Goal: Information Seeking & Learning: Compare options

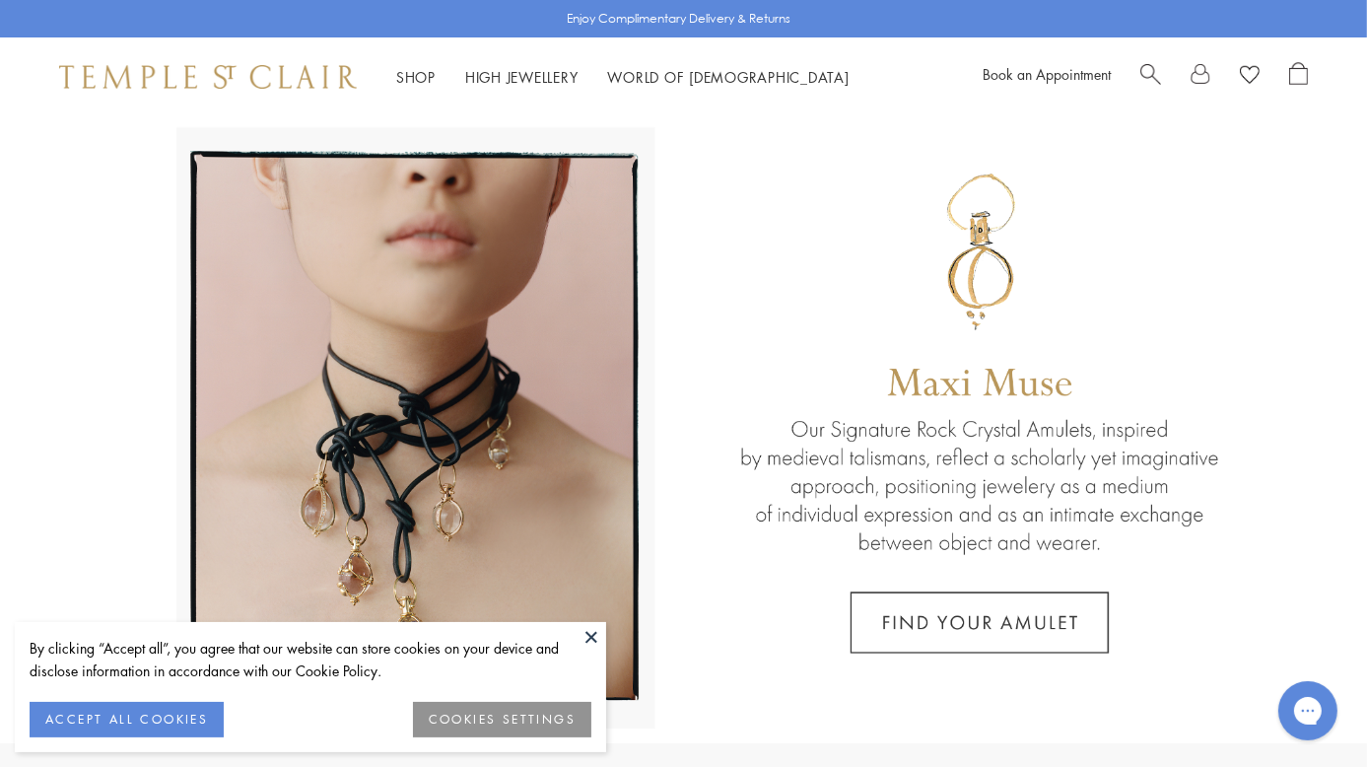
scroll to position [12, 0]
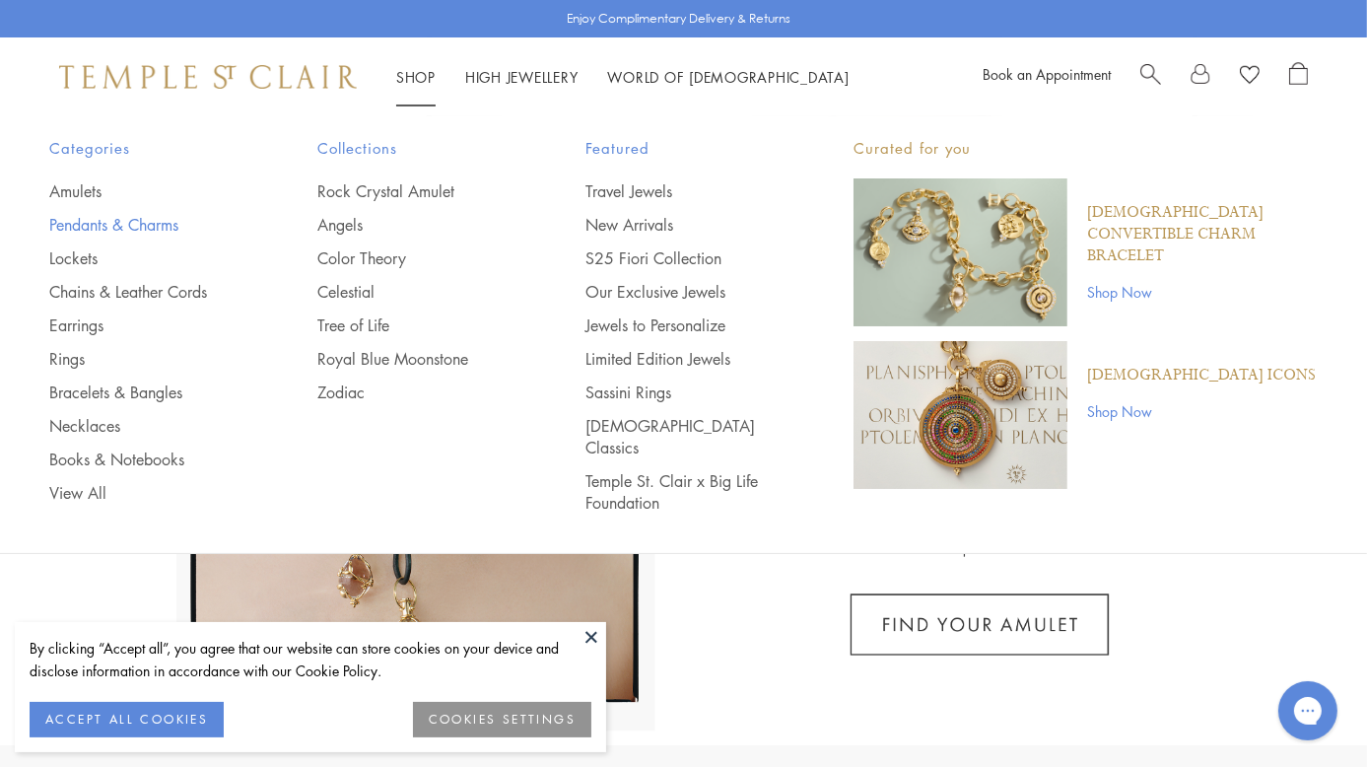
click at [87, 222] on link "Pendants & Charms" at bounding box center [143, 225] width 189 height 22
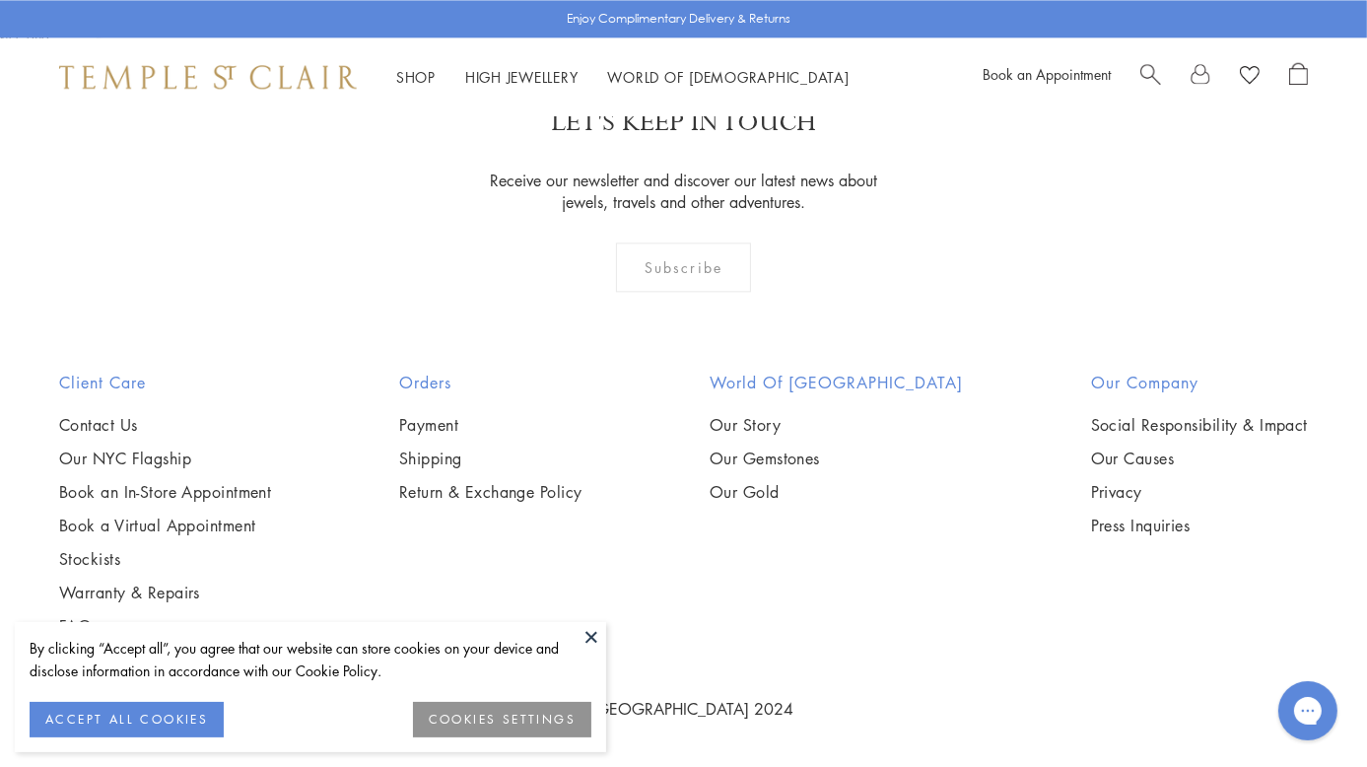
scroll to position [8693, 0]
click at [0, 0] on img at bounding box center [0, 0] width 0 height 0
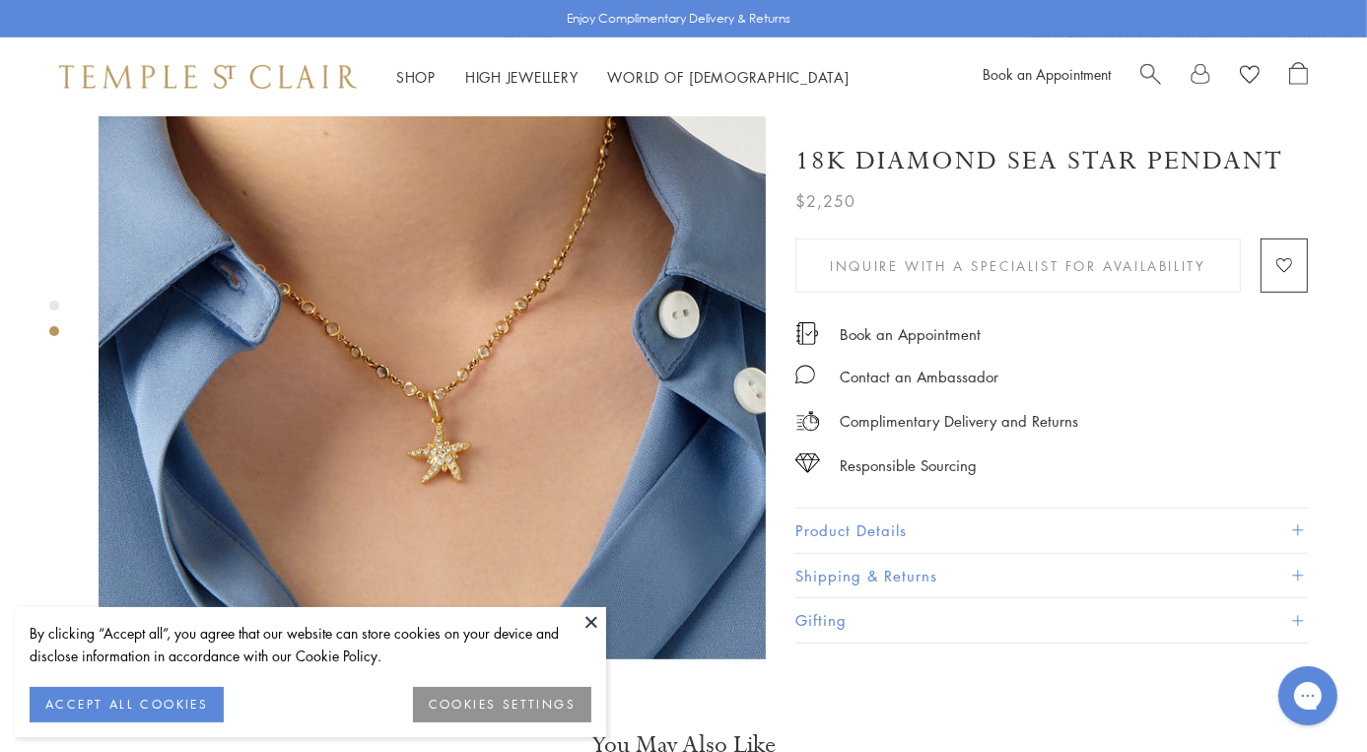
scroll to position [855, 0]
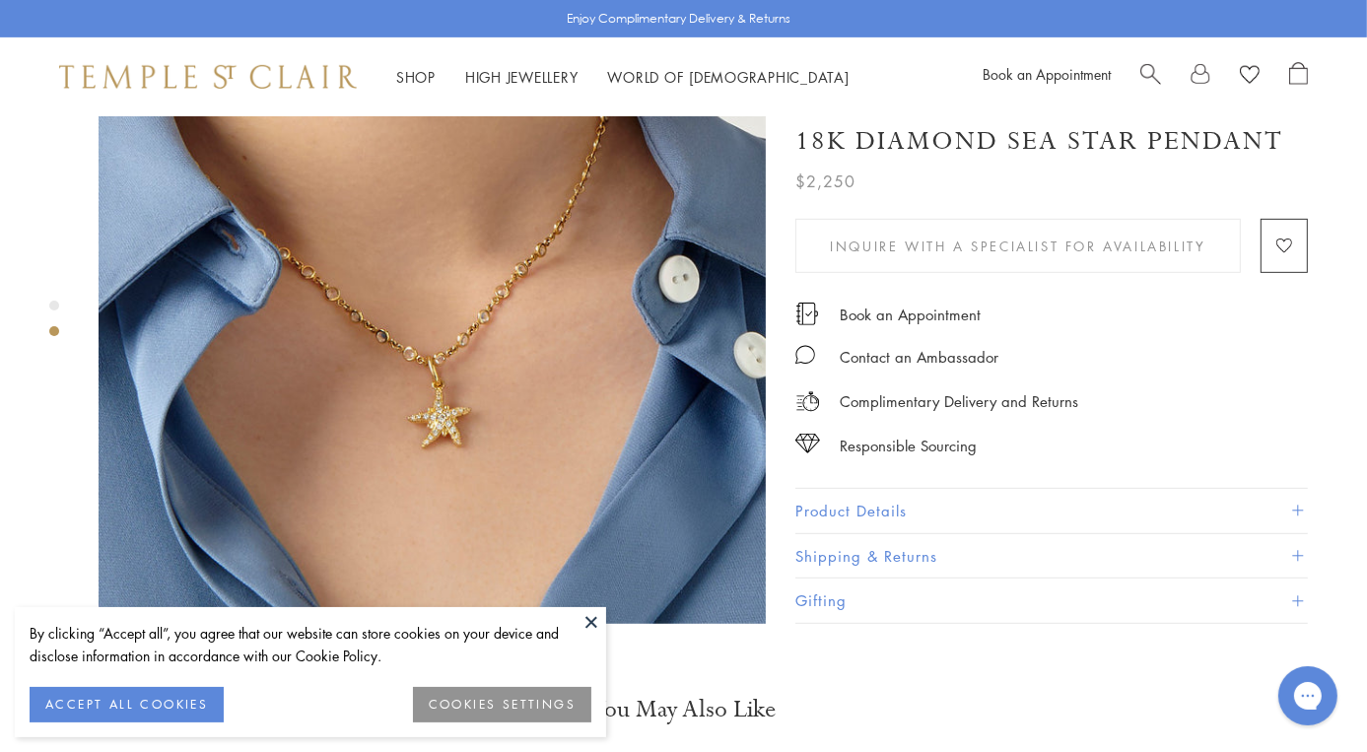
click at [886, 489] on button "Product Details" at bounding box center [1051, 511] width 512 height 44
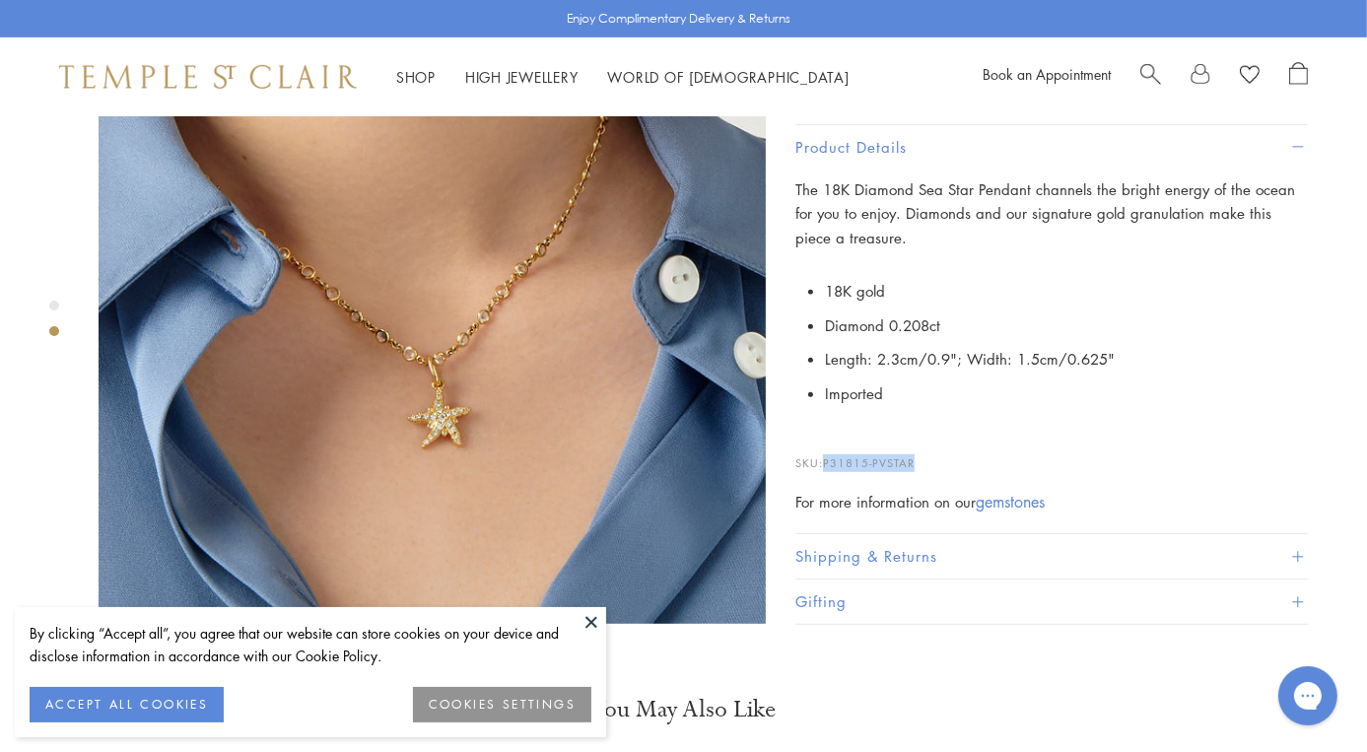
drag, startPoint x: 828, startPoint y: 434, endPoint x: 941, endPoint y: 434, distance: 113.3
click at [941, 434] on p "SKU: P31815-PVSTAR" at bounding box center [1051, 452] width 512 height 37
copy span "P31815-PVSTAR"
click at [941, 434] on p "SKU: P31815-PVSTAR" at bounding box center [1051, 452] width 512 height 37
click at [284, 350] on img at bounding box center [432, 291] width 667 height 666
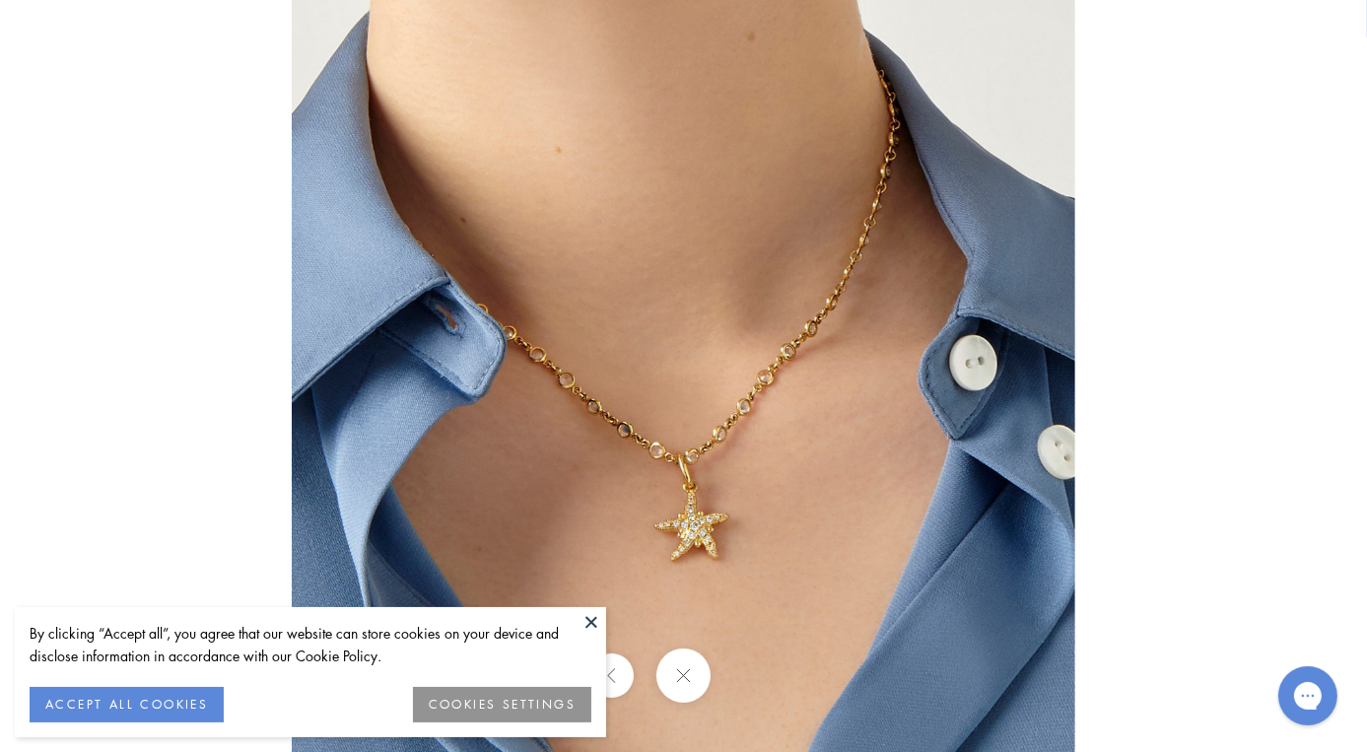
click at [594, 621] on button at bounding box center [592, 622] width 30 height 30
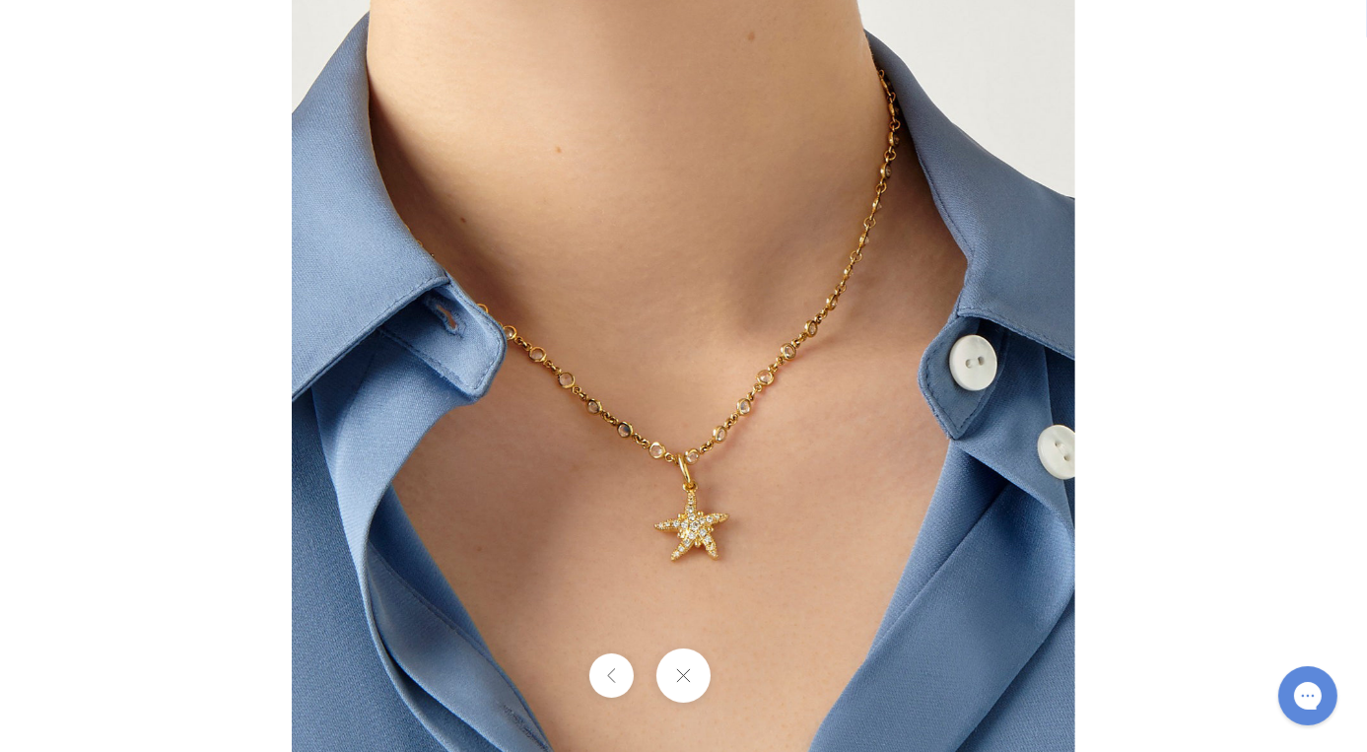
click at [692, 662] on button at bounding box center [683, 676] width 54 height 54
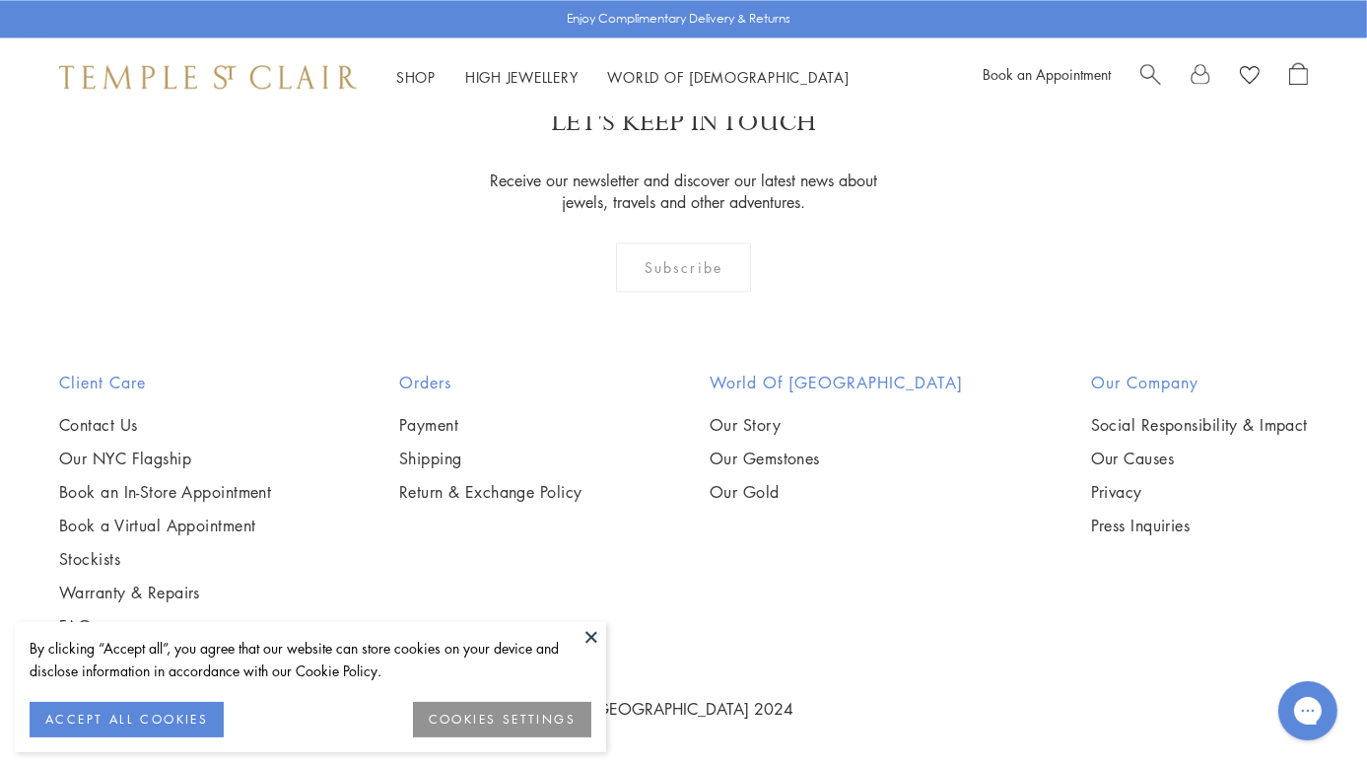
scroll to position [6616, 0]
click at [0, 0] on img at bounding box center [0, 0] width 0 height 0
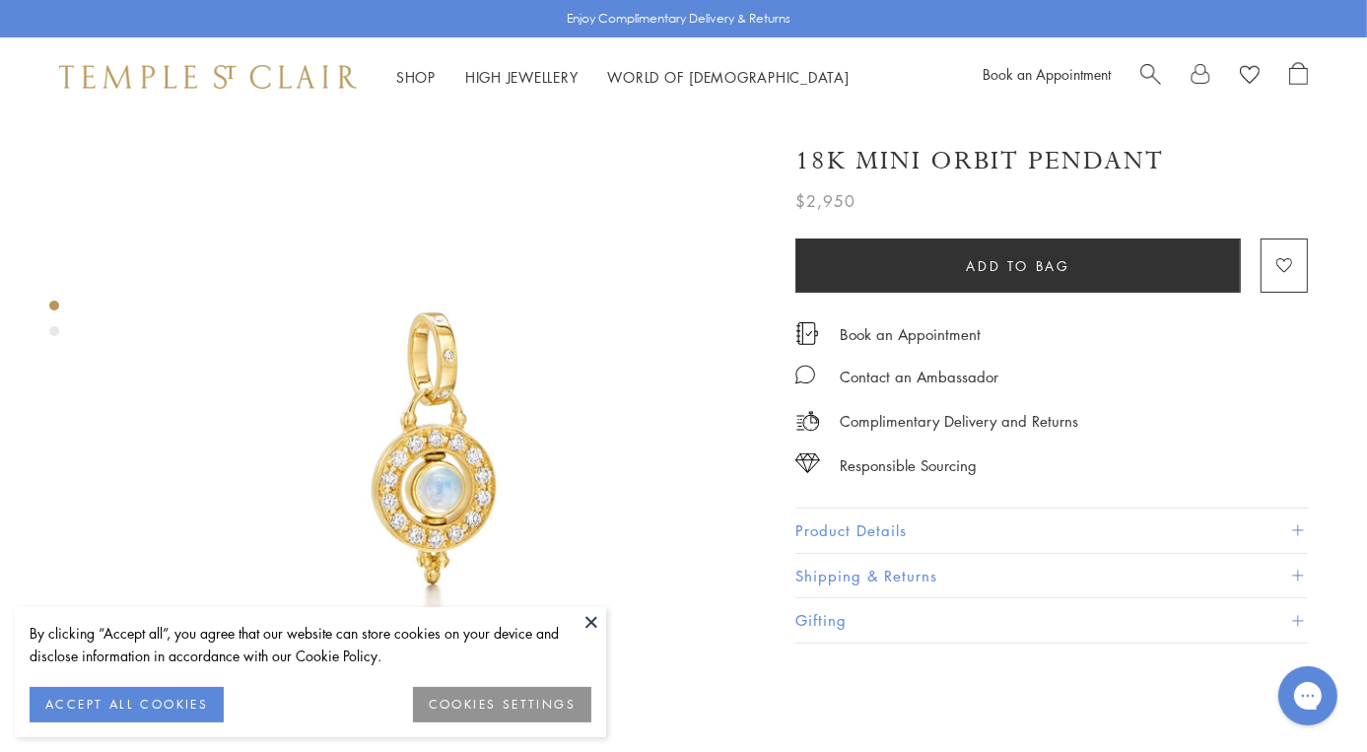
click at [837, 527] on button "Product Details" at bounding box center [1051, 531] width 512 height 44
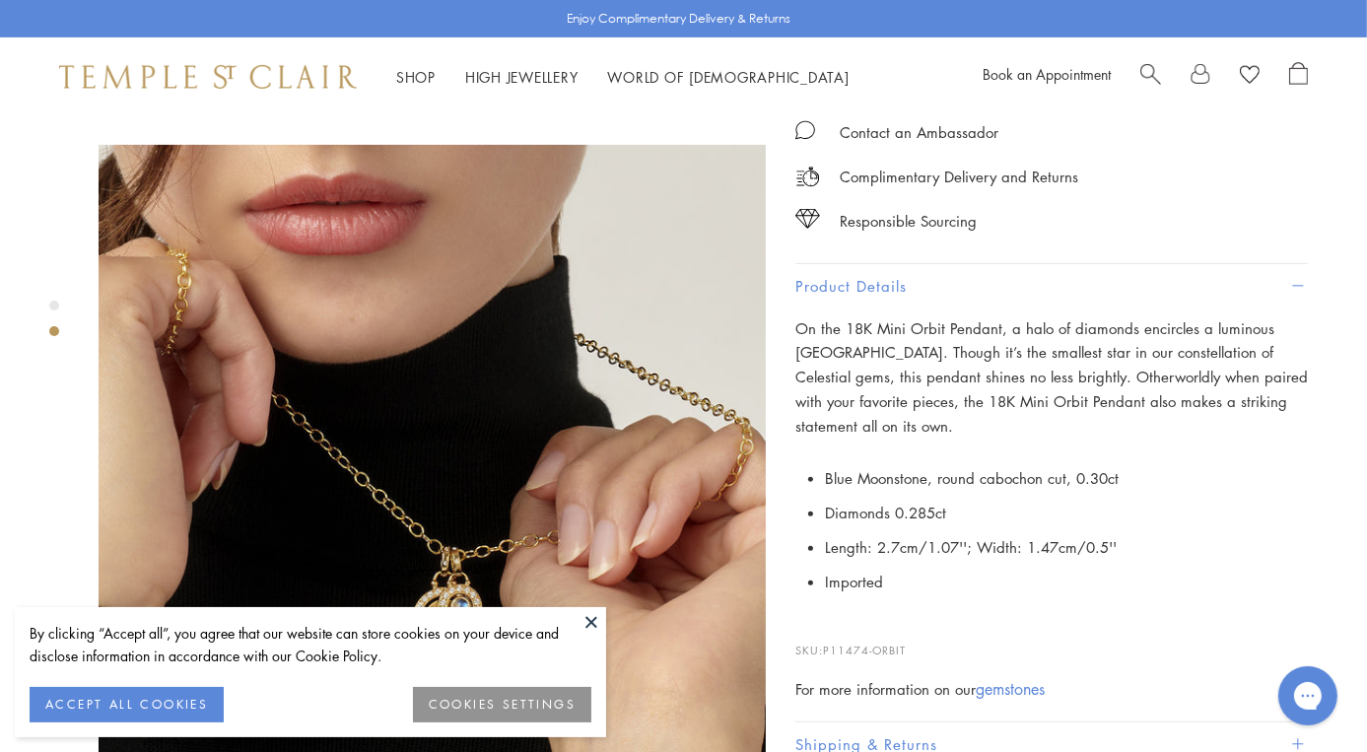
scroll to position [666, 0]
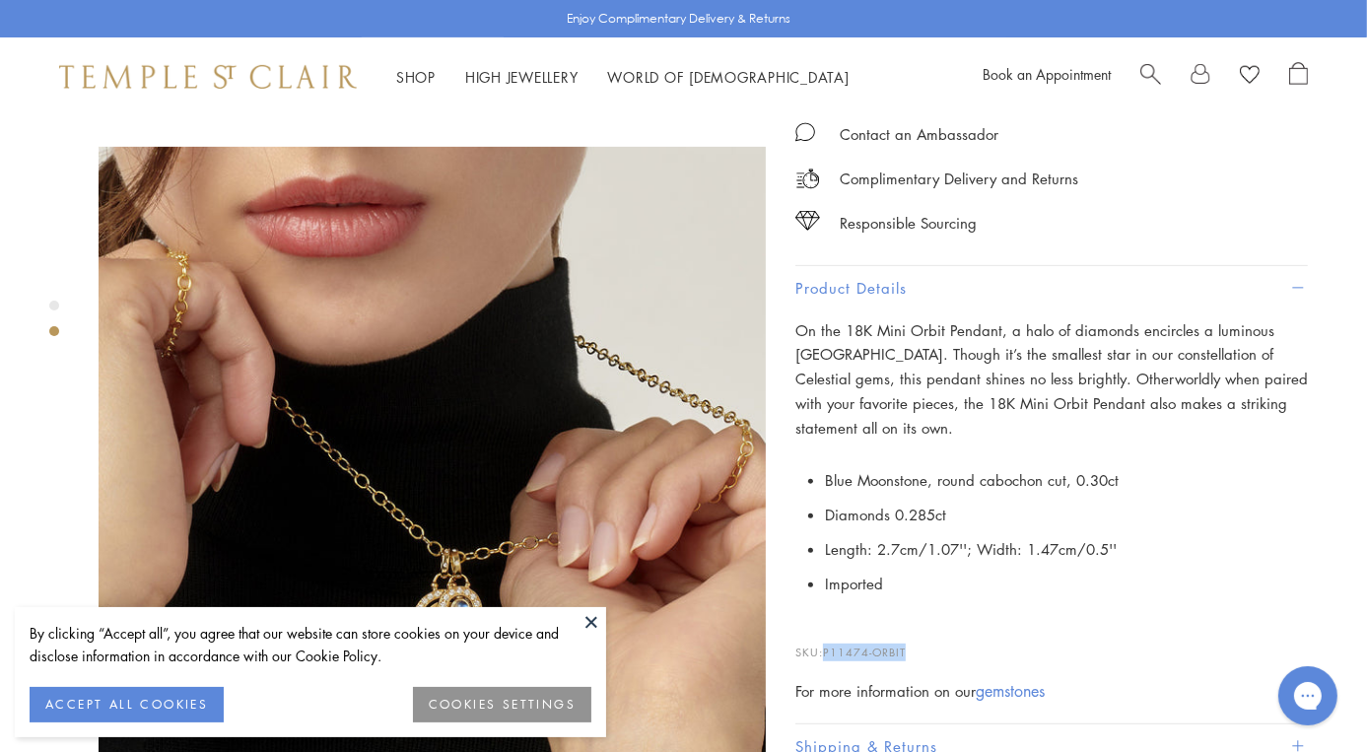
drag, startPoint x: 828, startPoint y: 624, endPoint x: 910, endPoint y: 627, distance: 81.9
click at [910, 627] on p "SKU: P11474-ORBIT" at bounding box center [1051, 642] width 512 height 37
copy span "P11474-ORBIT"
click at [587, 615] on button at bounding box center [592, 622] width 30 height 30
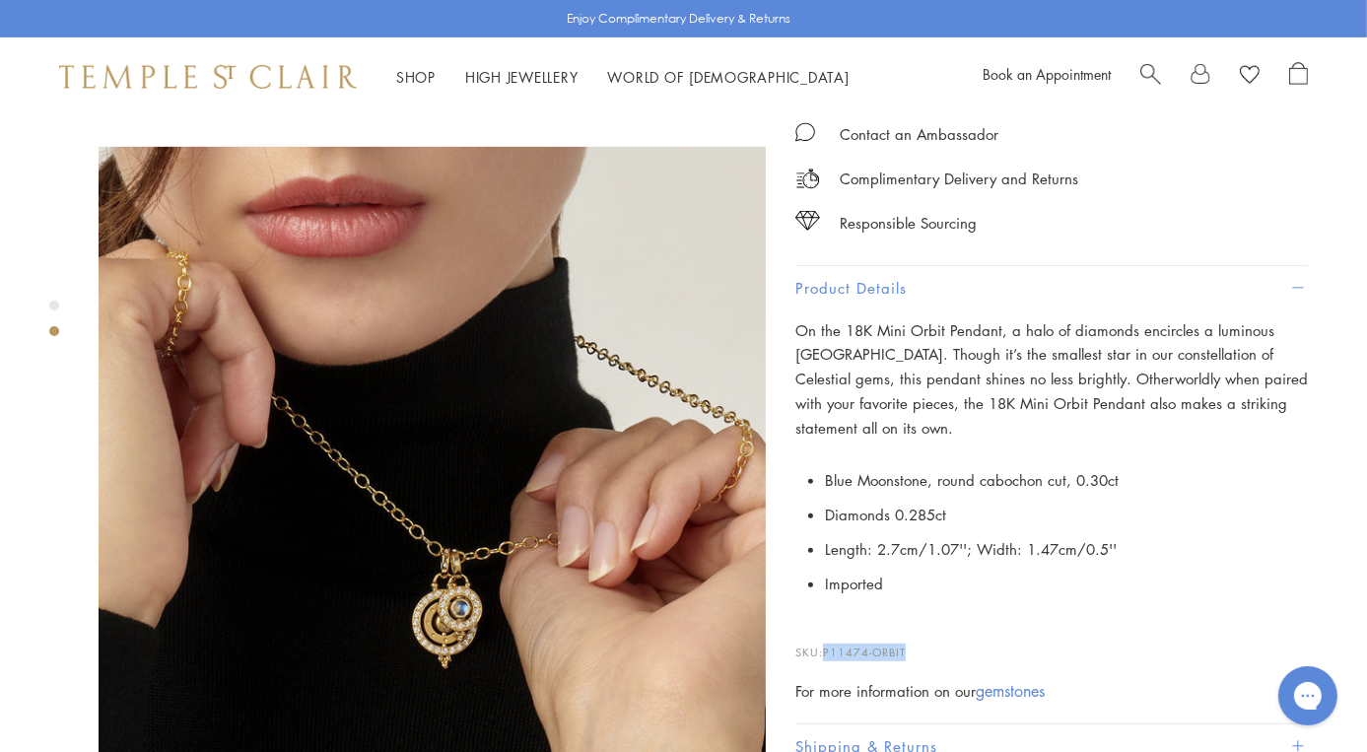
click at [194, 294] on img at bounding box center [432, 480] width 667 height 667
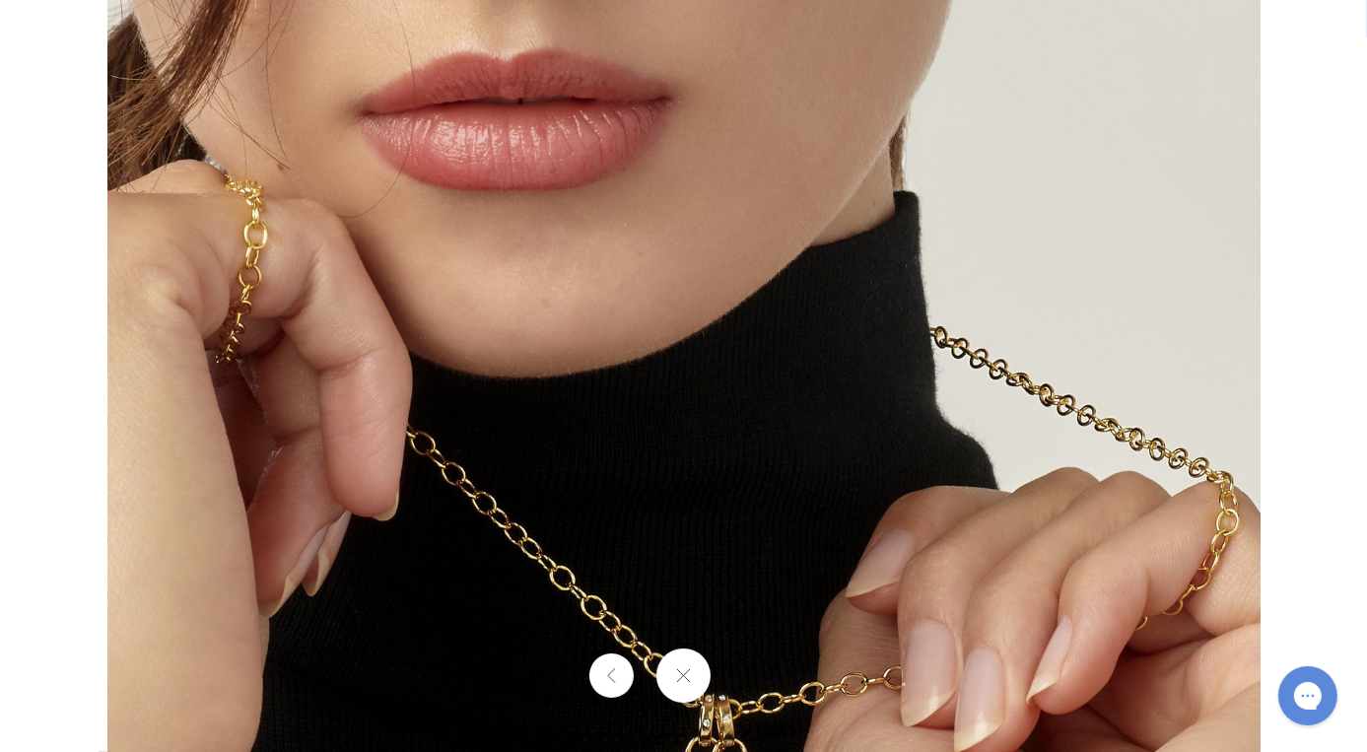
click at [942, 251] on img at bounding box center [683, 576] width 1153 height 1153
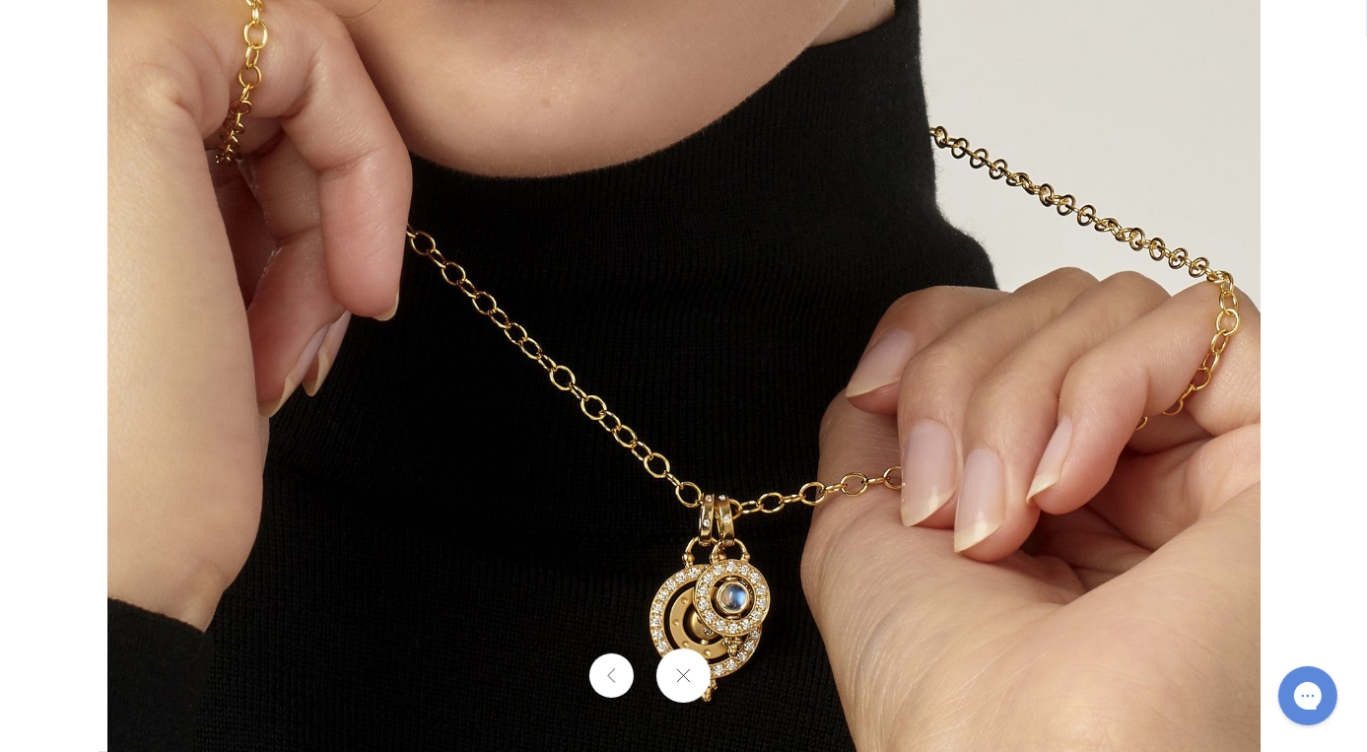
click at [942, 251] on img at bounding box center [683, 376] width 1153 height 1153
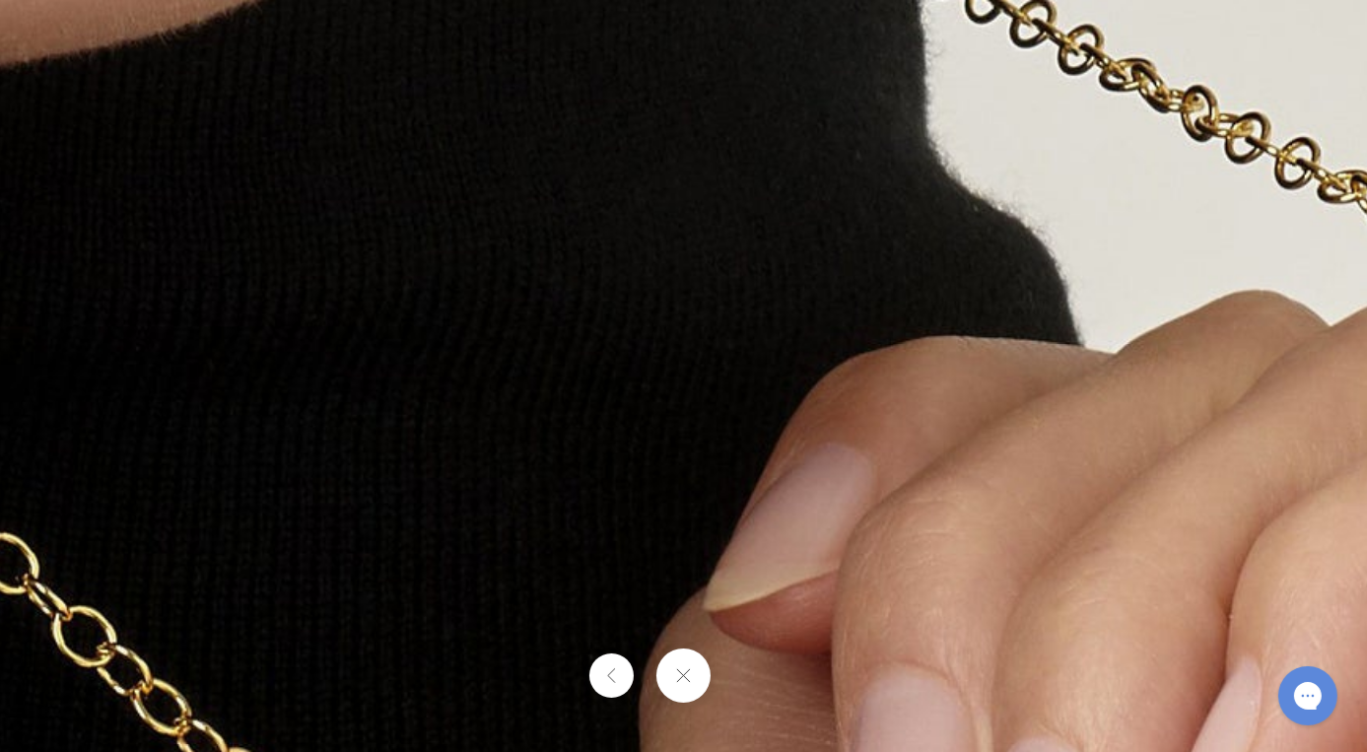
click at [942, 251] on img at bounding box center [306, 560] width 2838 height 2838
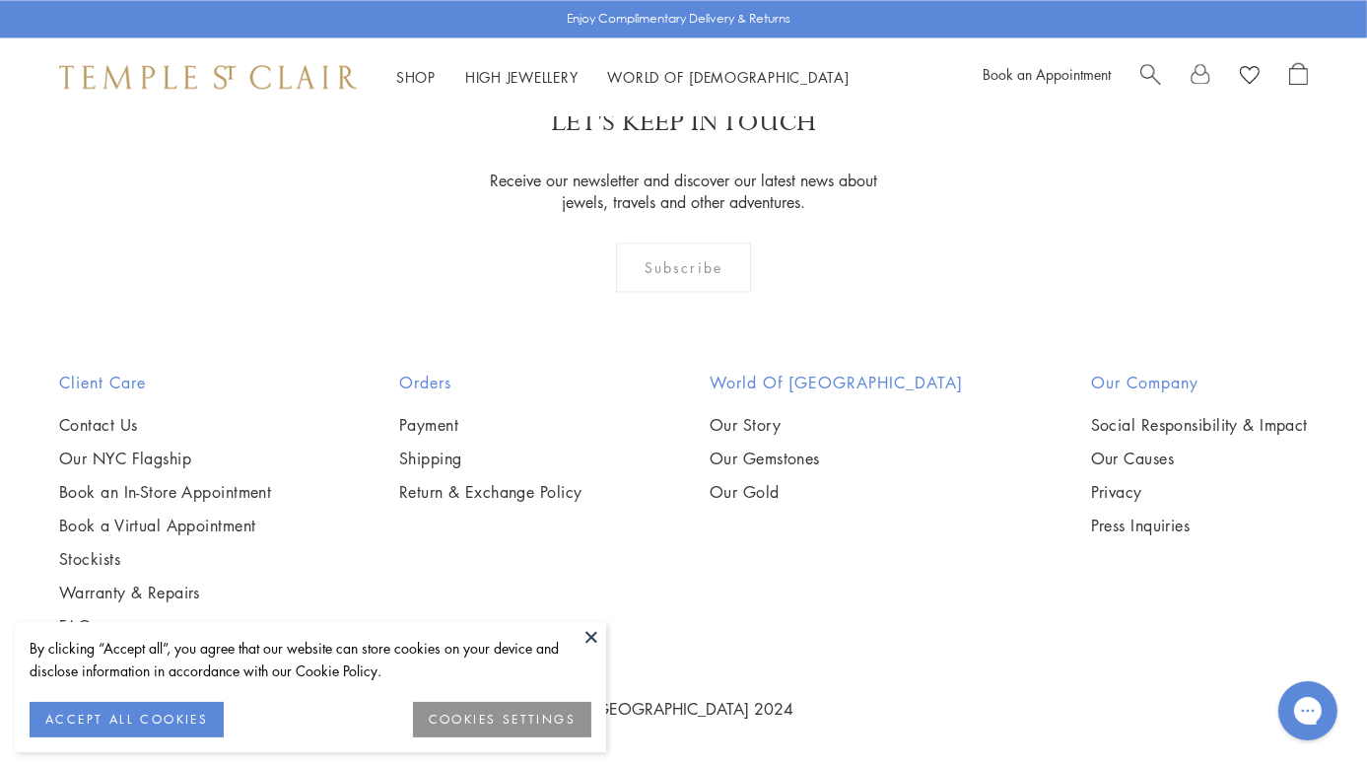
scroll to position [6611, 0]
click at [0, 0] on img at bounding box center [0, 0] width 0 height 0
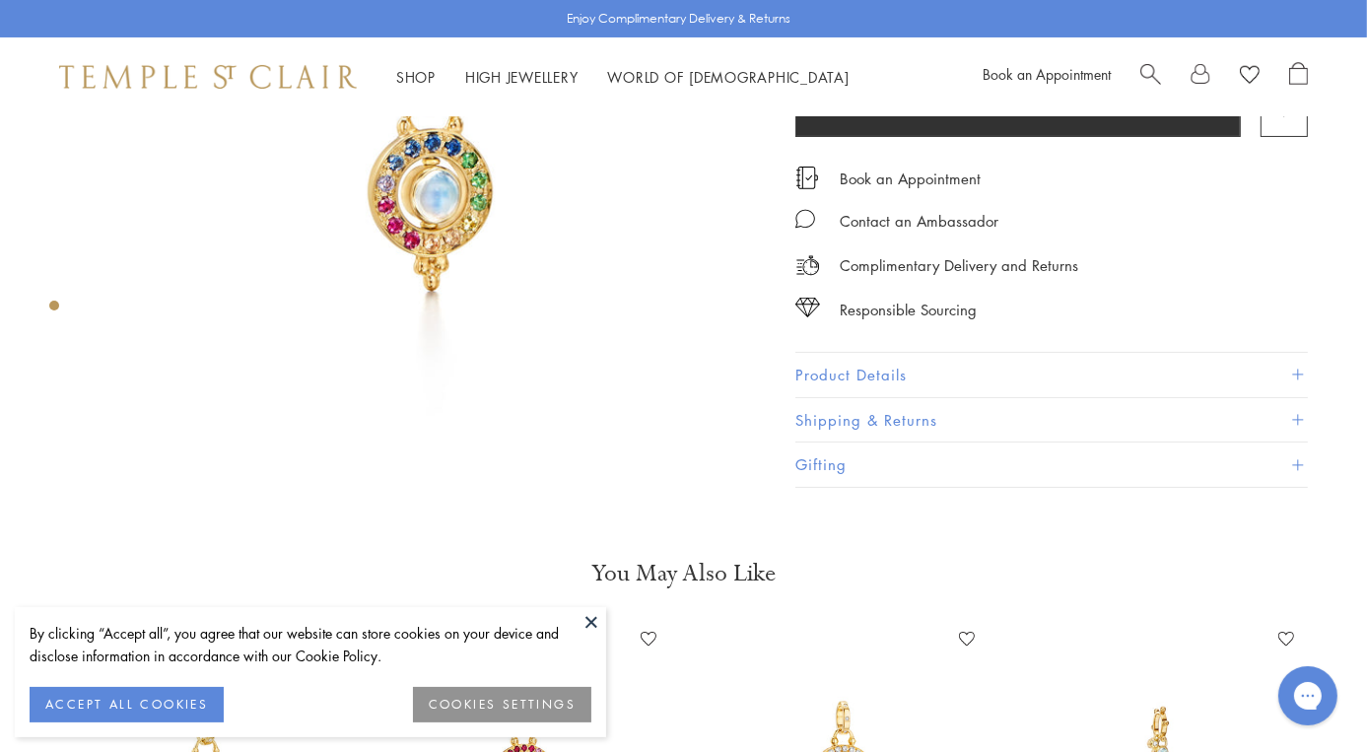
scroll to position [333, 0]
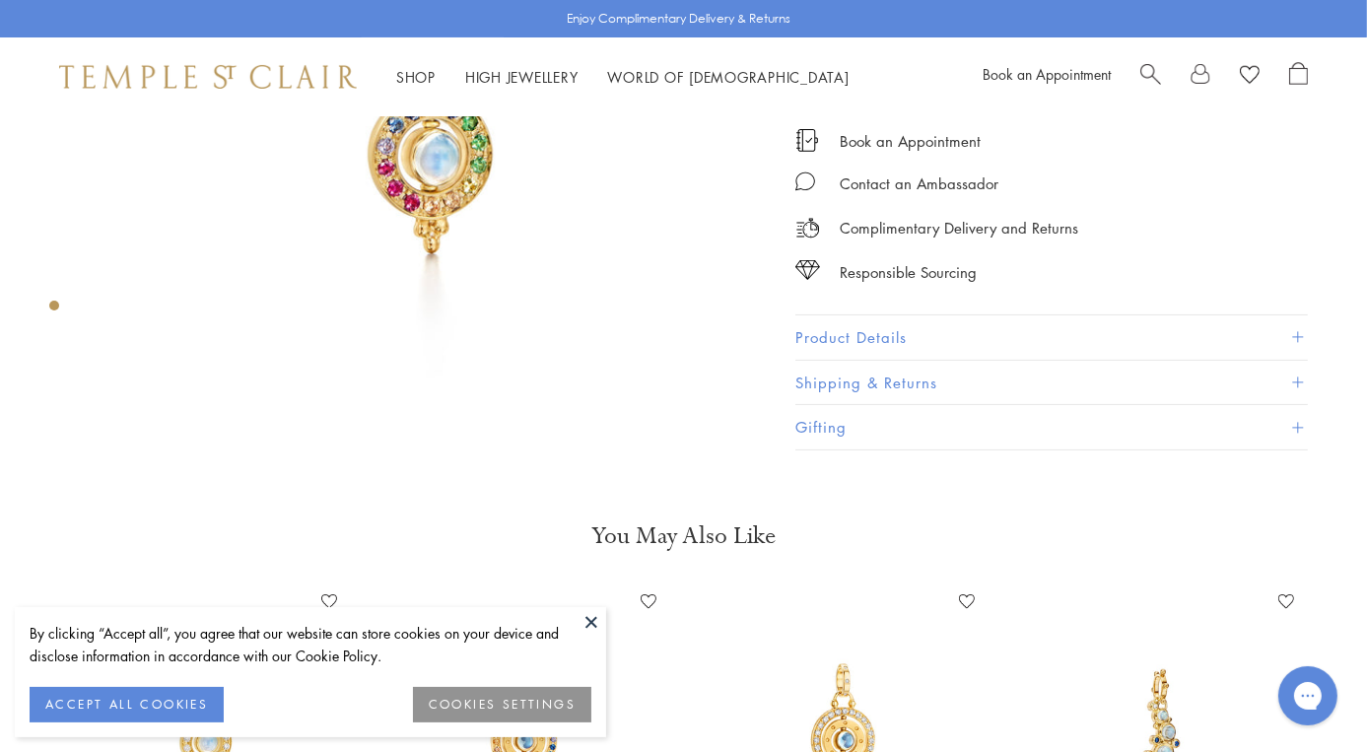
click at [894, 336] on button "Product Details" at bounding box center [1051, 337] width 512 height 44
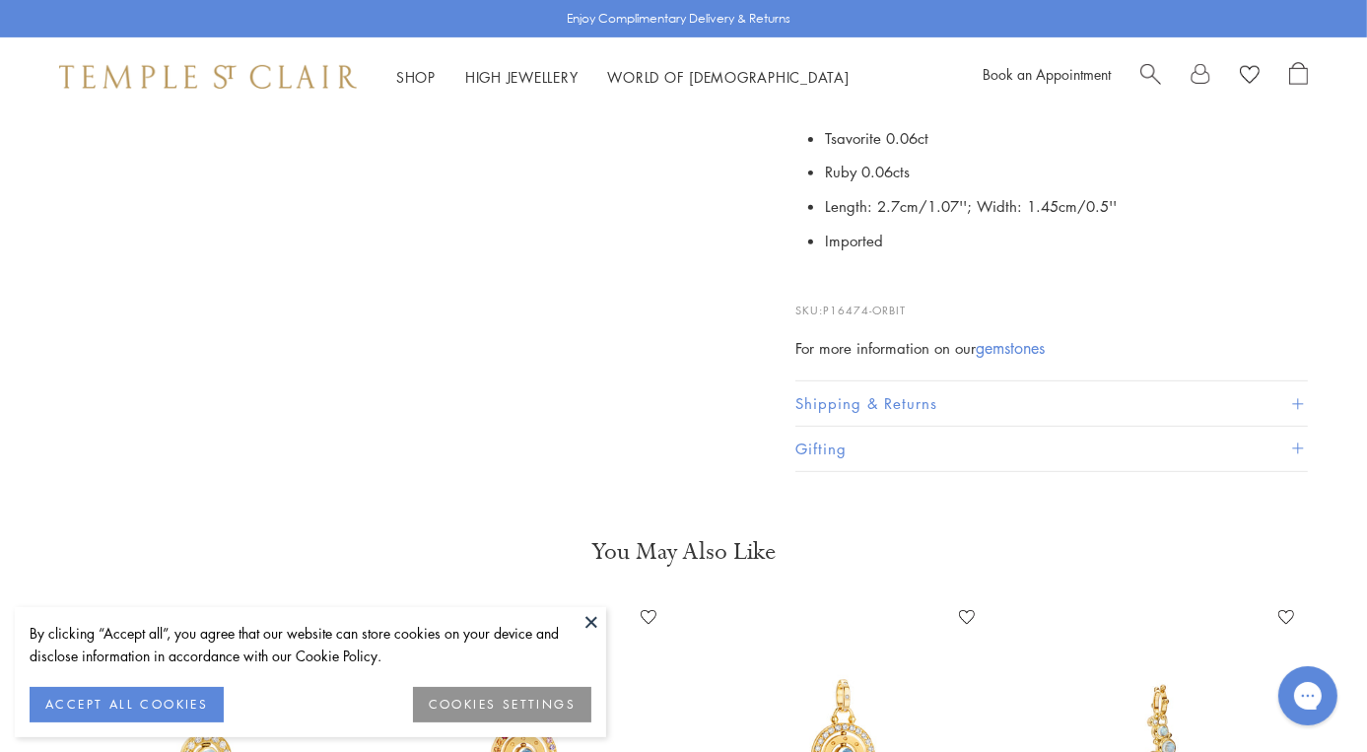
scroll to position [689, 0]
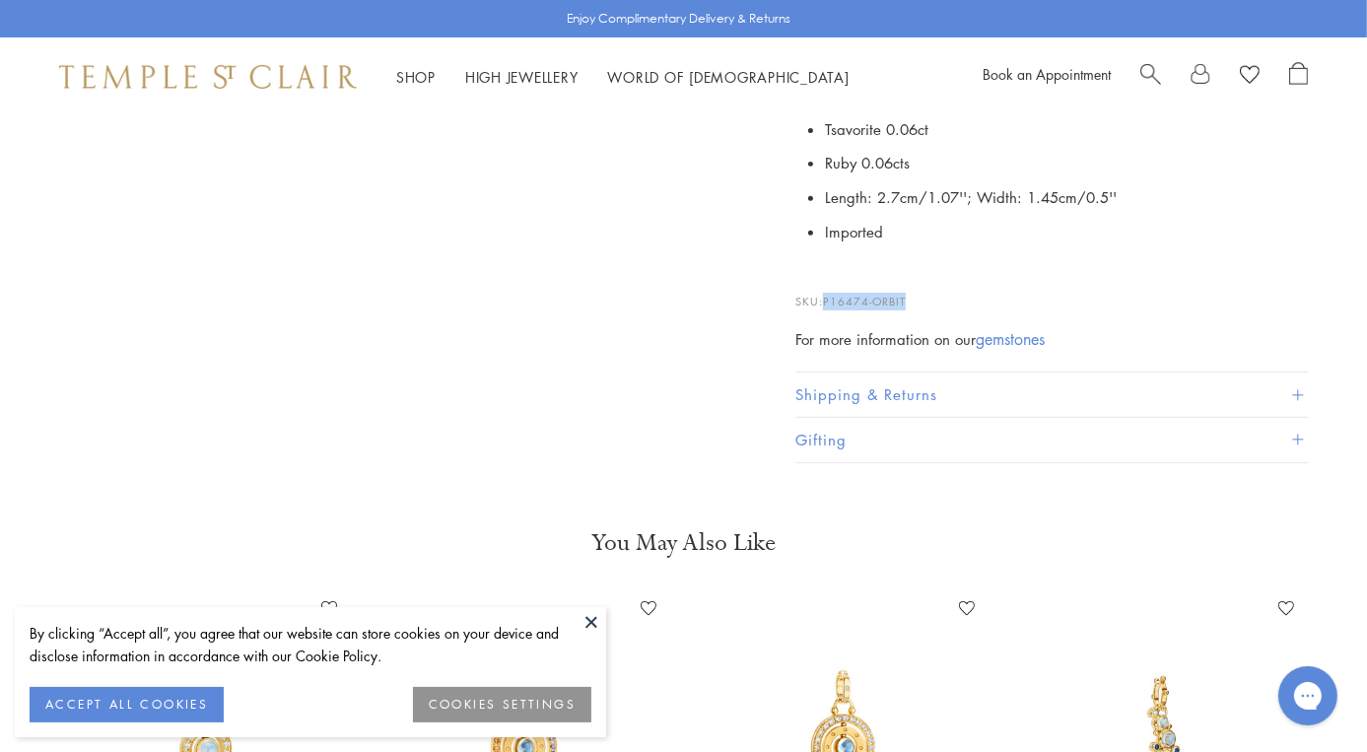
drag, startPoint x: 827, startPoint y: 293, endPoint x: 924, endPoint y: 289, distance: 97.7
click at [924, 289] on p "SKU: P16474-ORBIT" at bounding box center [1051, 291] width 512 height 37
copy span "P16474-ORBIT"
click at [924, 289] on p "SKU: P16474-ORBIT" at bounding box center [1051, 291] width 512 height 37
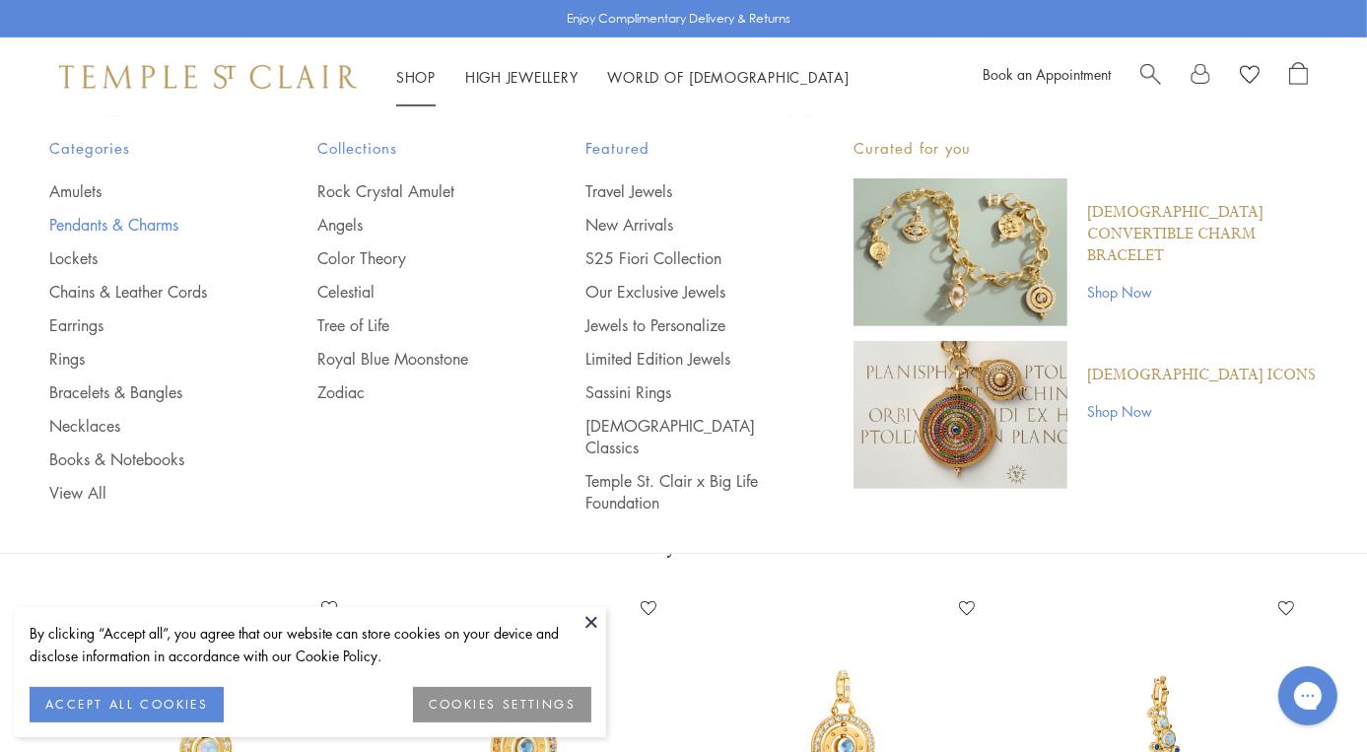
click at [75, 229] on link "Pendants & Charms" at bounding box center [143, 225] width 189 height 22
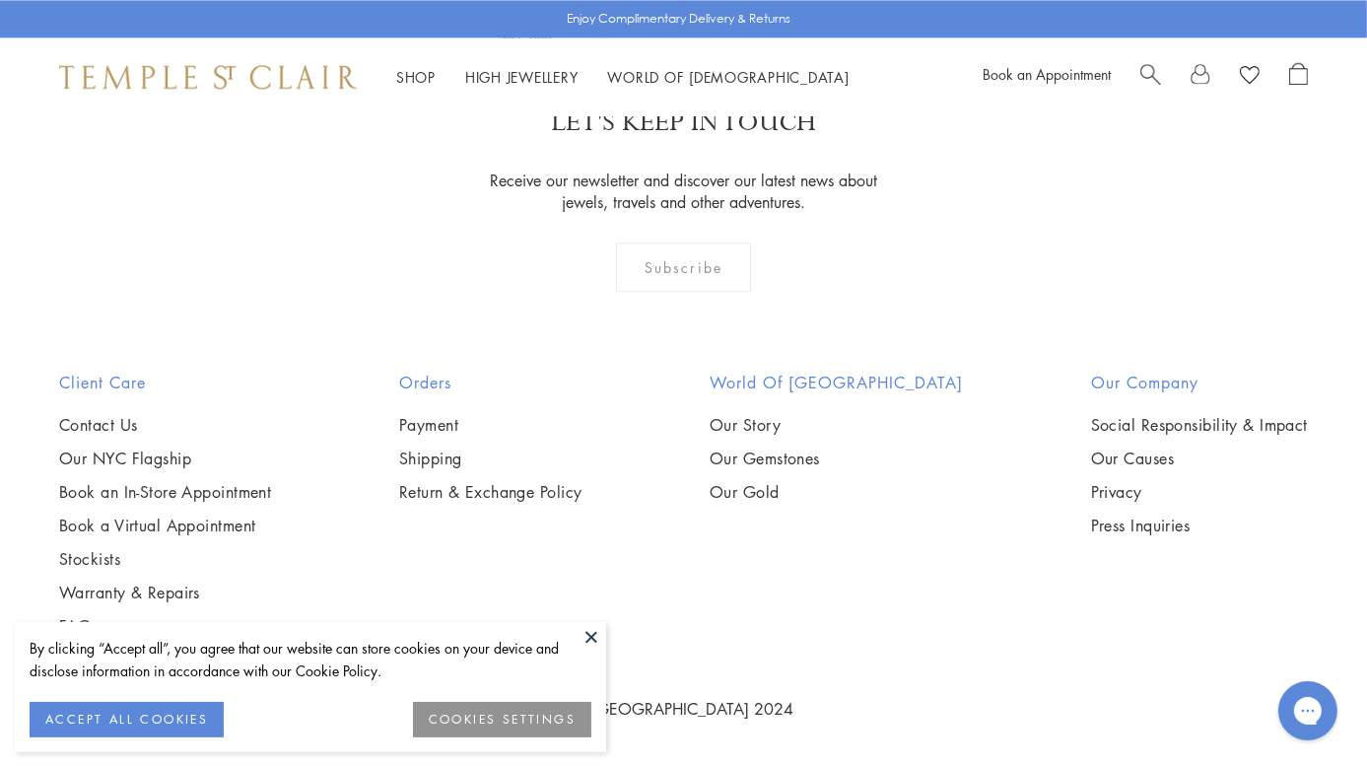
scroll to position [5531, 0]
click at [0, 0] on img at bounding box center [0, 0] width 0 height 0
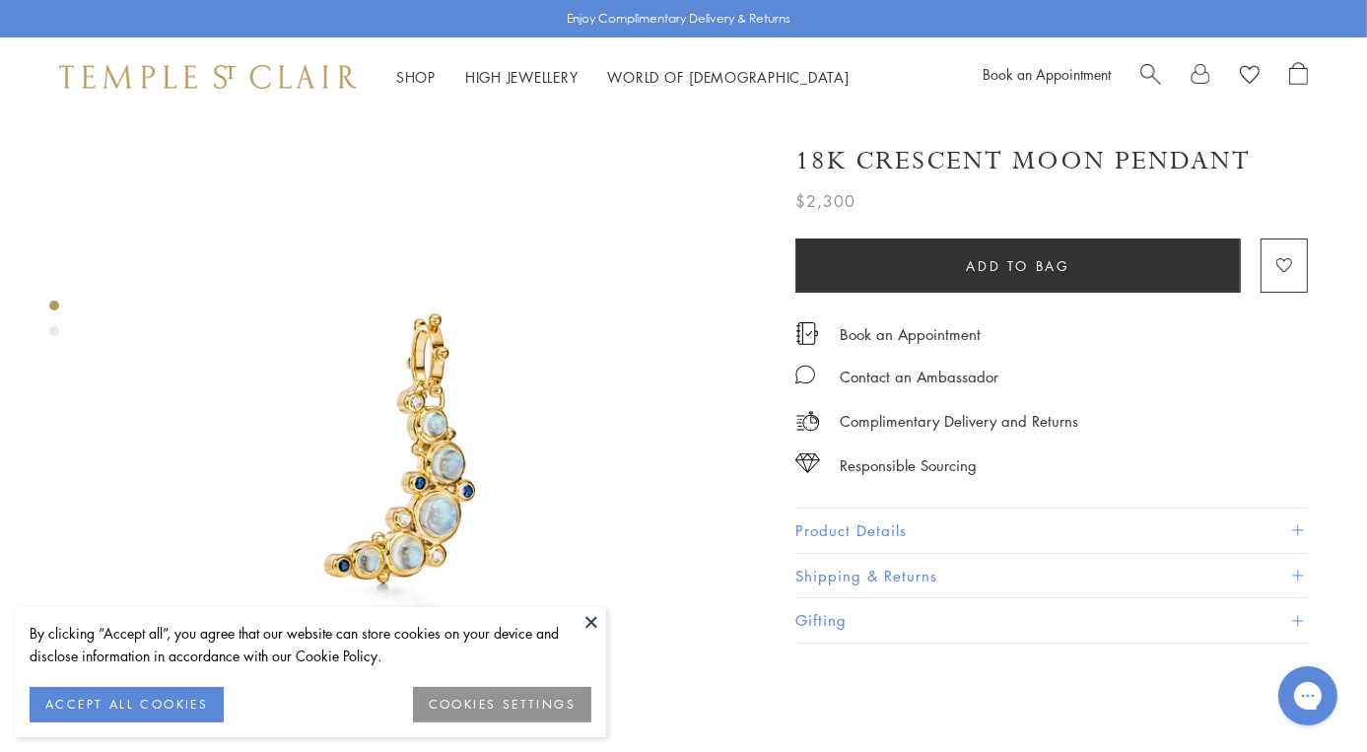
scroll to position [142, 0]
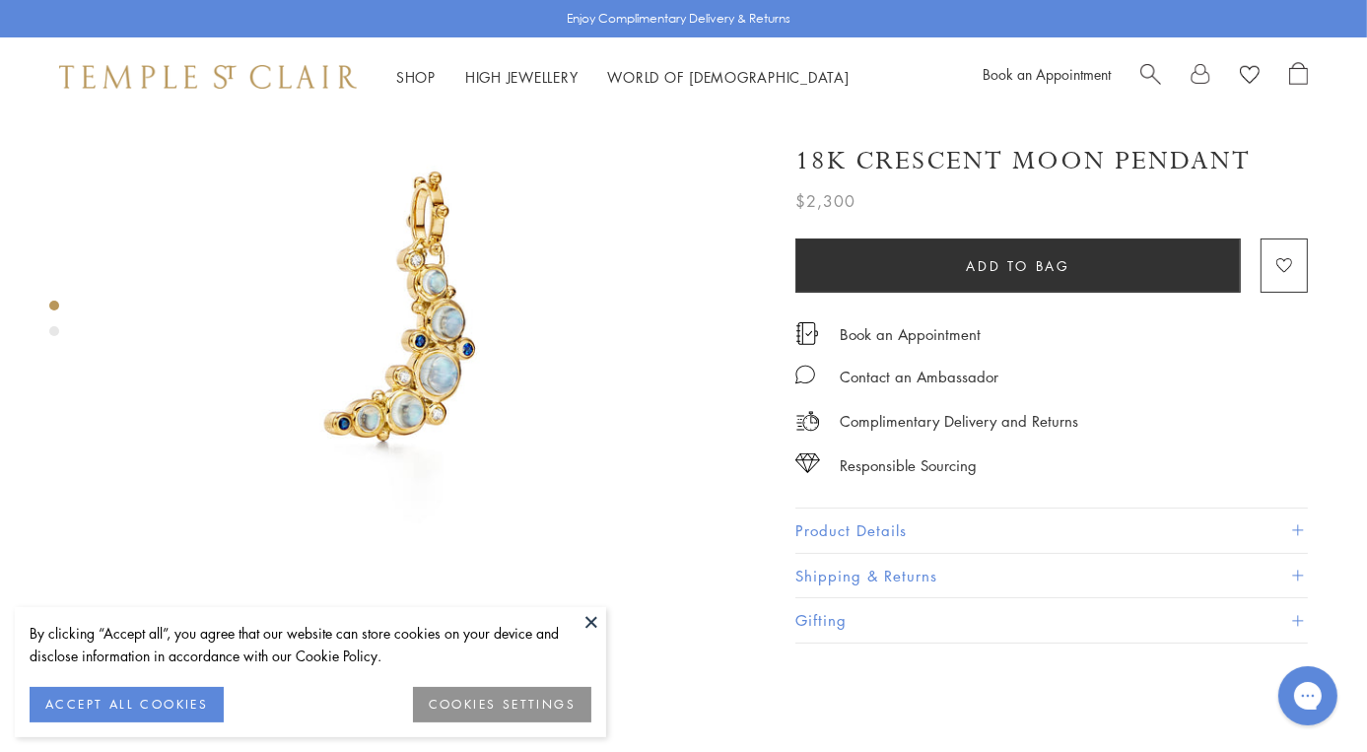
click at [878, 525] on button "Product Details" at bounding box center [1051, 531] width 512 height 44
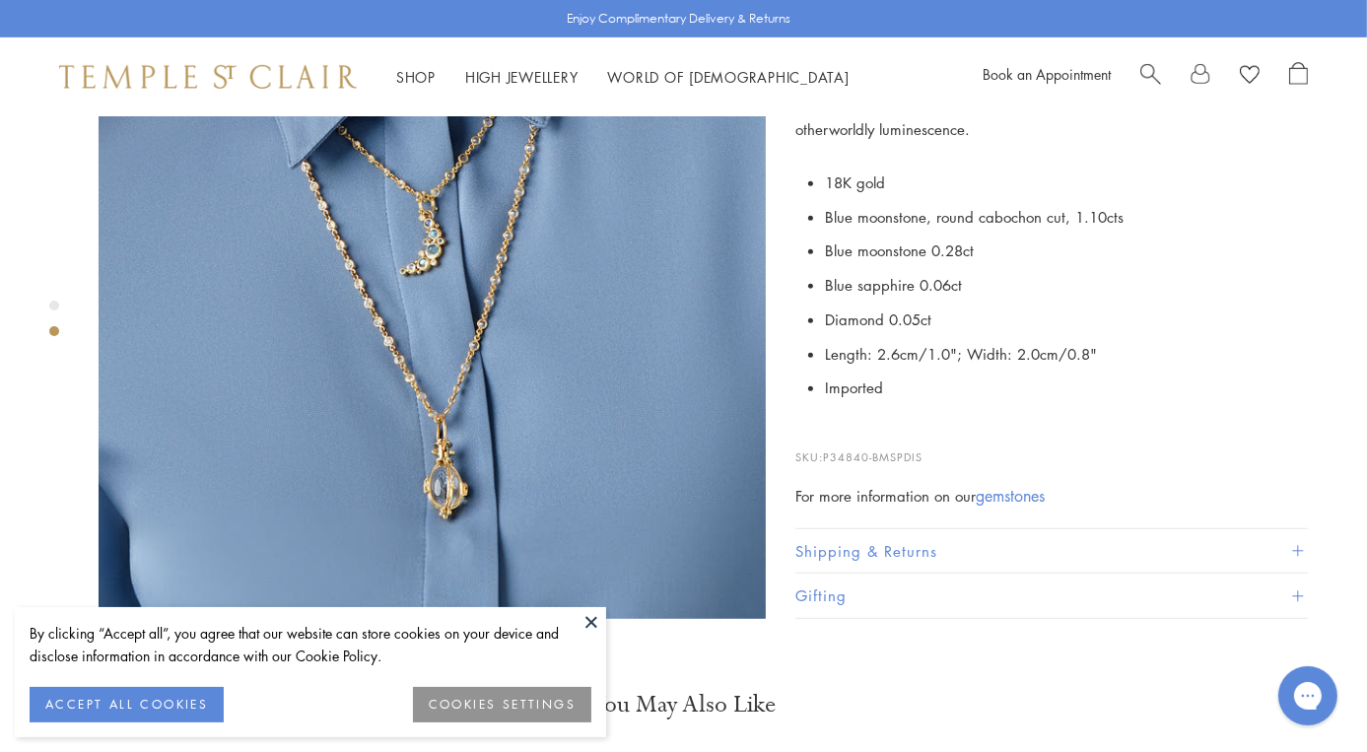
scroll to position [859, 0]
drag, startPoint x: 828, startPoint y: 432, endPoint x: 928, endPoint y: 431, distance: 100.5
click at [928, 431] on p "SKU: P34840-BMSPDIS" at bounding box center [1051, 449] width 512 height 37
copy span "P34840-BMSPDIS"
click at [928, 431] on p "SKU: P34840-BMSPDIS" at bounding box center [1051, 449] width 512 height 37
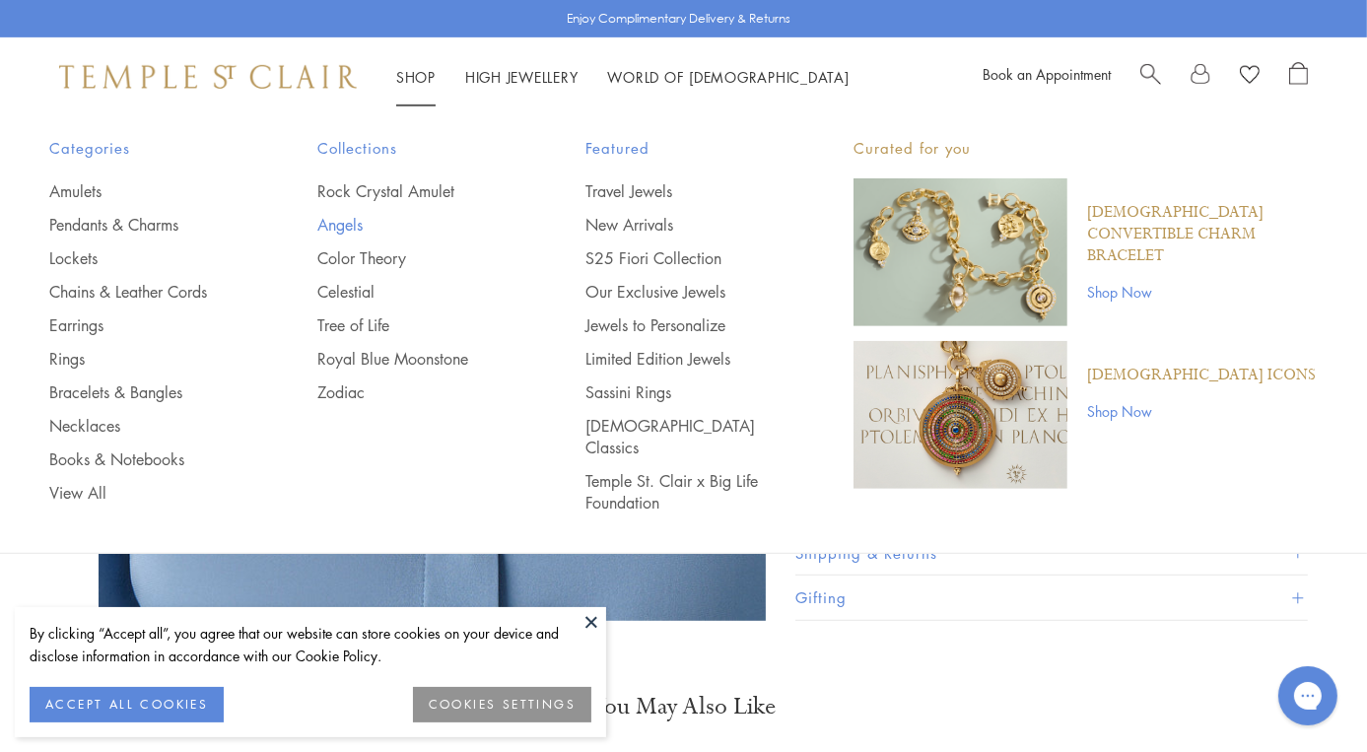
click at [328, 225] on link "Angels" at bounding box center [411, 225] width 189 height 22
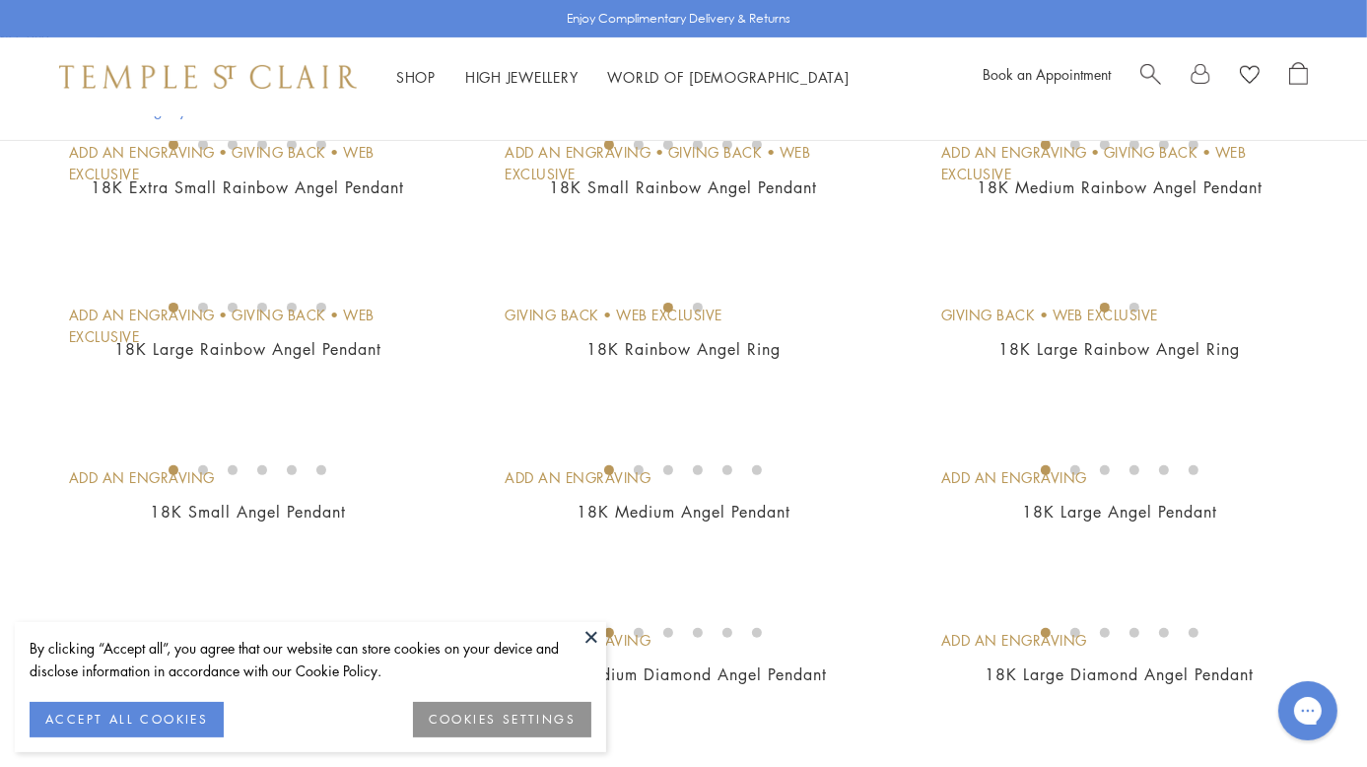
scroll to position [496, 0]
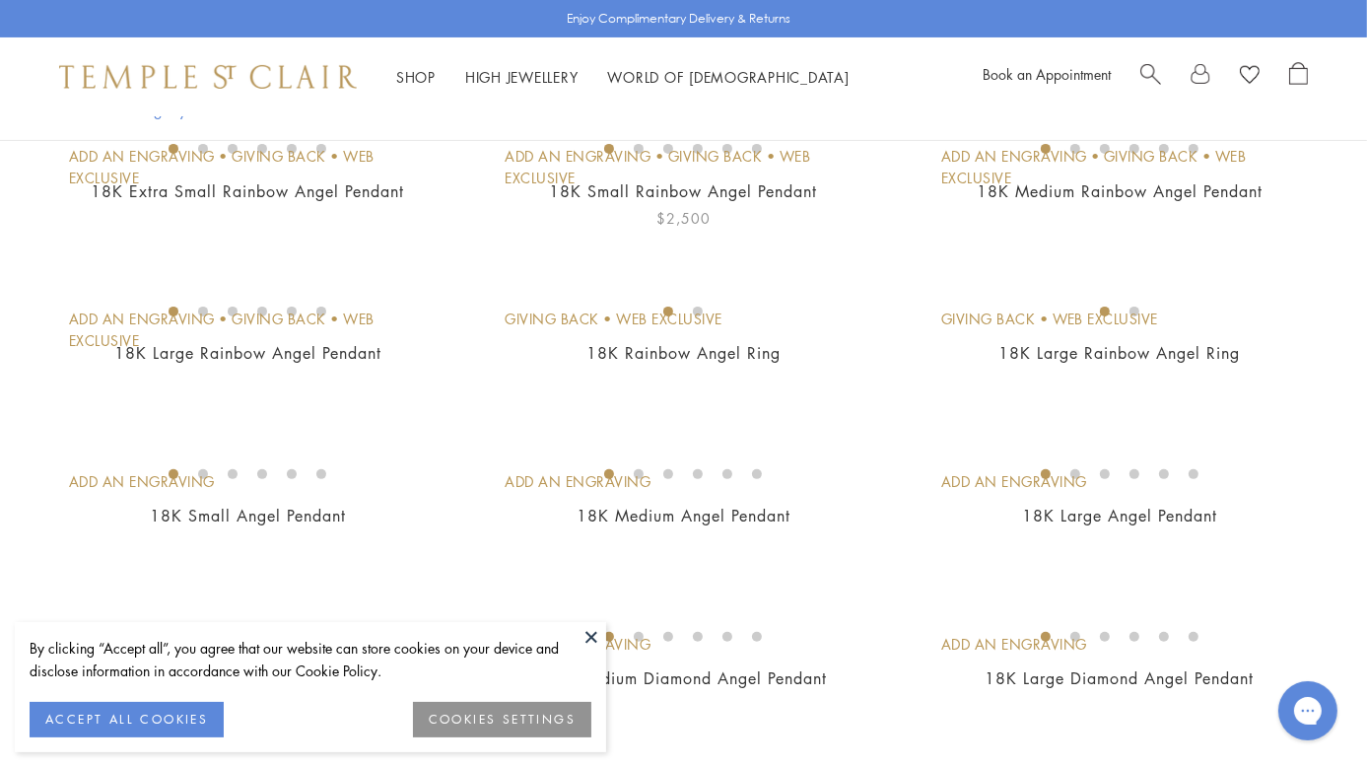
click at [0, 0] on img at bounding box center [0, 0] width 0 height 0
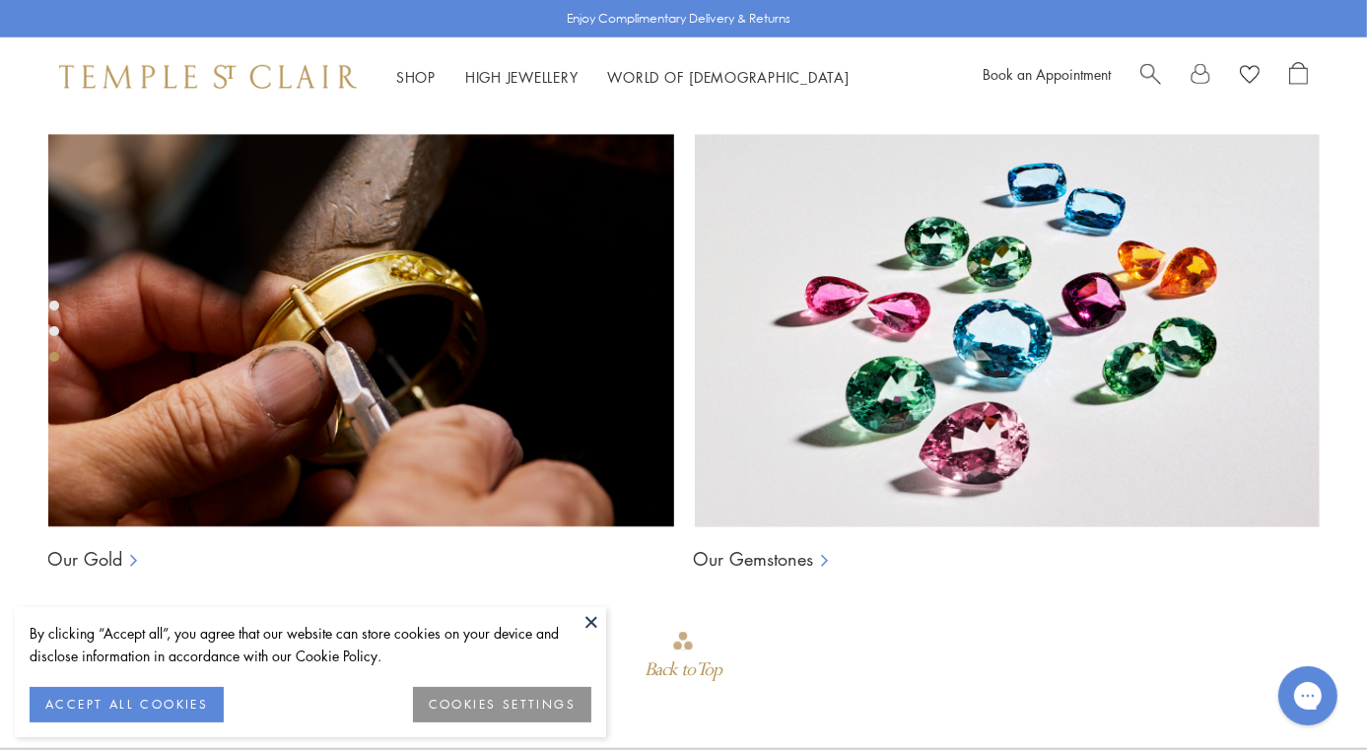
scroll to position [1517, 0]
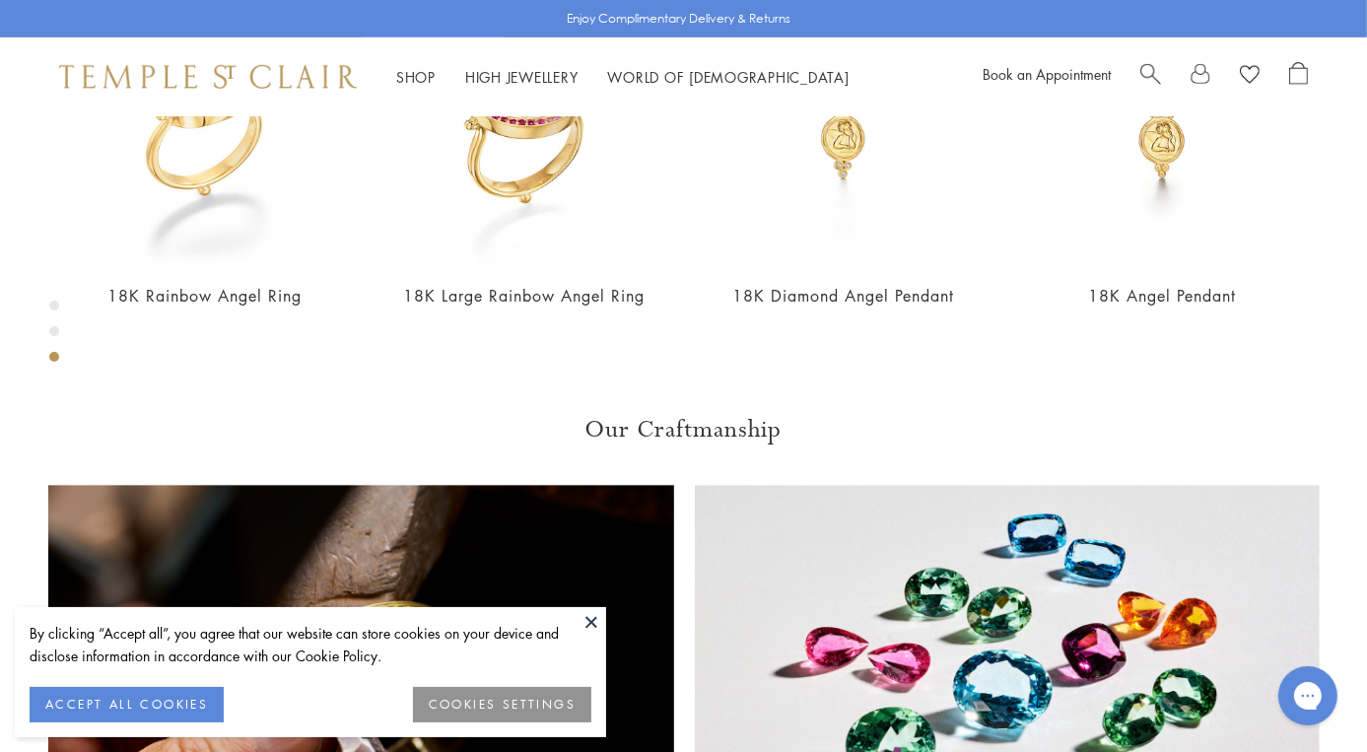
drag, startPoint x: 828, startPoint y: 439, endPoint x: 911, endPoint y: 425, distance: 83.9
copy span "AP10-RNB"
